Goal: Task Accomplishment & Management: Manage account settings

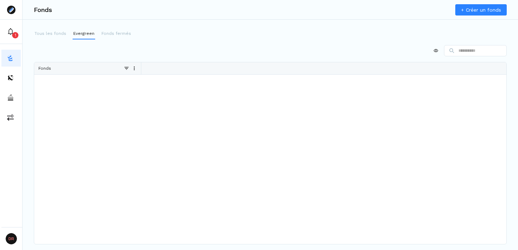
scroll to position [0, 1293]
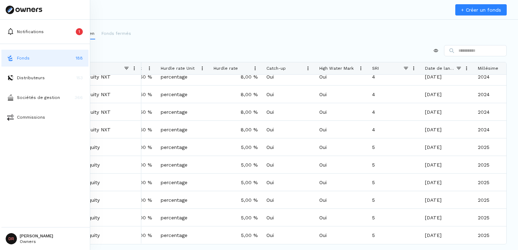
click at [26, 240] on html "Notifications 1 Fonds 188 Distributeurs 153 Sociétés de gestion 366 Commissions…" at bounding box center [259, 125] width 518 height 250
click at [35, 215] on p "Déconnexion" at bounding box center [35, 218] width 30 height 7
